Goal: Information Seeking & Learning: Understand process/instructions

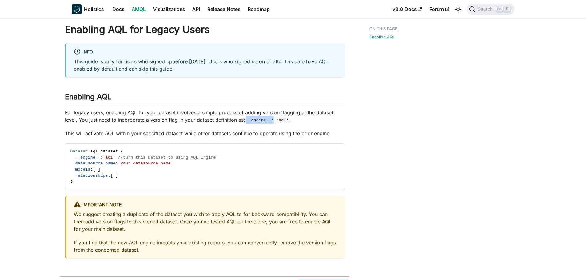
drag, startPoint x: 245, startPoint y: 122, endPoint x: 313, endPoint y: 124, distance: 67.7
click at [311, 124] on div "Enabling AQL for Legacy Users info This guide is only for users who signed up b…" at bounding box center [205, 140] width 280 height 235
click at [314, 124] on div "Enabling AQL for Legacy Users info This guide is only for users who signed up b…" at bounding box center [205, 140] width 280 height 235
drag, startPoint x: 76, startPoint y: 118, endPoint x: 213, endPoint y: 118, distance: 136.5
click at [213, 118] on p "For legacy users, enabling AQL for your dataset involves a simple process of ad…" at bounding box center [205, 116] width 280 height 15
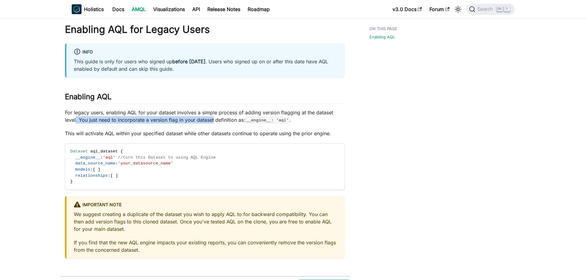
click at [213, 118] on p "For legacy users, enabling AQL for your dataset involves a simple process of ad…" at bounding box center [205, 116] width 280 height 15
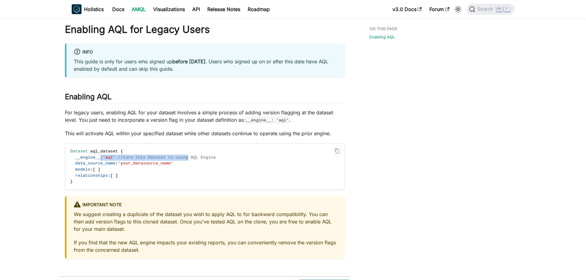
drag, startPoint x: 98, startPoint y: 156, endPoint x: 181, endPoint y: 158, distance: 83.0
click at [181, 158] on span "__engine__ : 'aql' //turn this Dataset to using AQL Engine" at bounding box center [142, 157] width 145 height 5
click at [181, 158] on span "//turn this Dataset to using AQL Engine" at bounding box center [167, 157] width 98 height 5
drag, startPoint x: 103, startPoint y: 158, endPoint x: 113, endPoint y: 157, distance: 10.2
click at [113, 157] on span "'aql'" at bounding box center [109, 157] width 13 height 5
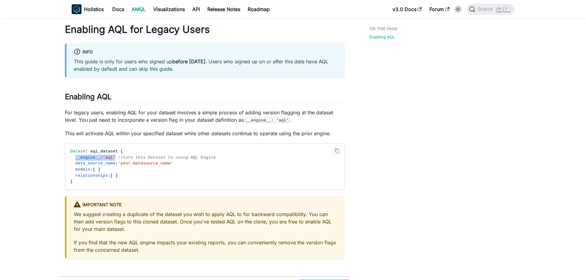
drag, startPoint x: 74, startPoint y: 158, endPoint x: 114, endPoint y: 157, distance: 39.7
click at [114, 157] on span "__engine__ : 'aql' //turn this Dataset to using AQL Engine" at bounding box center [142, 157] width 145 height 5
copy span "__engine__ : 'aql'"
click at [208, 155] on code "Dataset aql_dataset { __engine__ : 'aql' //turn this Dataset to using AQL Engin…" at bounding box center [188, 167] width 246 height 46
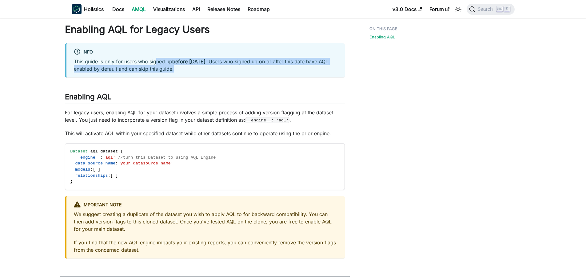
drag, startPoint x: 157, startPoint y: 60, endPoint x: 302, endPoint y: 69, distance: 145.4
click at [302, 69] on p "This guide is only for users who signed up before [DATE] . Users who signed up …" at bounding box center [205, 65] width 263 height 15
drag, startPoint x: 226, startPoint y: 58, endPoint x: 340, endPoint y: 72, distance: 114.5
click at [340, 72] on div "info This guide is only for users who signed up before [DATE] . Users who signe…" at bounding box center [205, 60] width 280 height 34
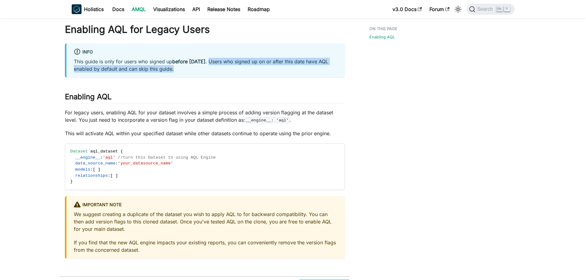
click at [340, 72] on div "info This guide is only for users who signed up before [DATE] . Users who signe…" at bounding box center [205, 60] width 280 height 34
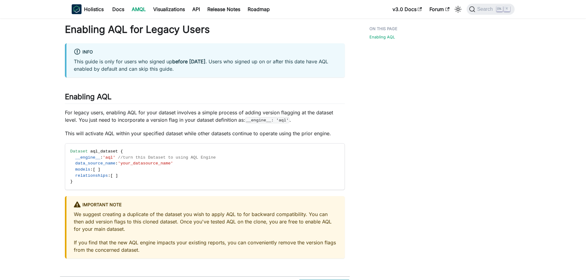
click at [391, 132] on div "Enabling AQL" at bounding box center [407, 156] width 101 height 267
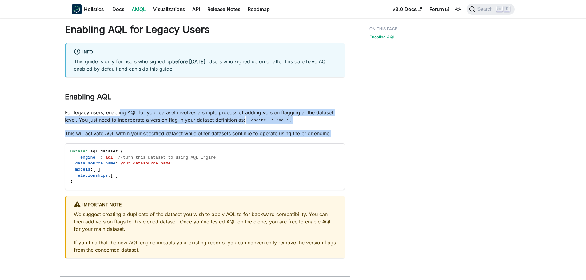
drag, startPoint x: 171, startPoint y: 117, endPoint x: 283, endPoint y: 140, distance: 114.0
click at [277, 141] on div "Enabling AQL for Legacy Users info This guide is only for users who signed up b…" at bounding box center [205, 140] width 280 height 235
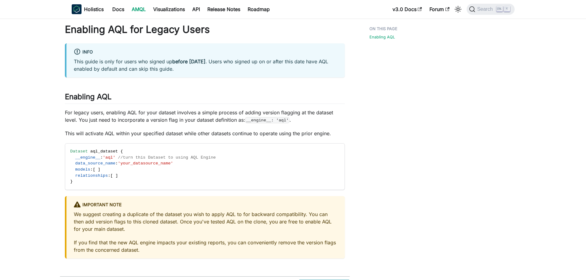
click at [360, 135] on div "Enabling AQL" at bounding box center [407, 156] width 101 height 267
drag, startPoint x: 171, startPoint y: 121, endPoint x: 226, endPoint y: 121, distance: 55.0
click at [226, 121] on p "For legacy users, enabling AQL for your dataset involves a simple process of ad…" at bounding box center [205, 116] width 280 height 15
drag, startPoint x: 197, startPoint y: 120, endPoint x: 212, endPoint y: 120, distance: 14.8
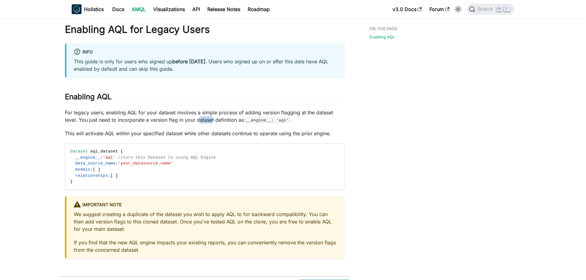
click at [212, 120] on p "For legacy users, enabling AQL for your dataset involves a simple process of ad…" at bounding box center [205, 116] width 280 height 15
drag, startPoint x: 213, startPoint y: 120, endPoint x: 197, endPoint y: 120, distance: 16.3
click at [197, 120] on p "For legacy users, enabling AQL for your dataset involves a simple process of ad…" at bounding box center [205, 116] width 280 height 15
click at [517, 101] on main "On this page Enabling AQL for Legacy Users info This guide is only for users wh…" at bounding box center [288, 159] width 576 height 282
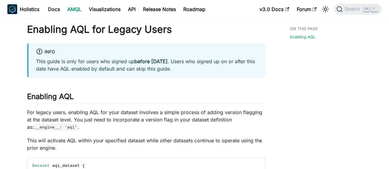
click at [340, 75] on div "Enabling AQL" at bounding box center [322, 164] width 88 height 282
